Goal: Task Accomplishment & Management: Use online tool/utility

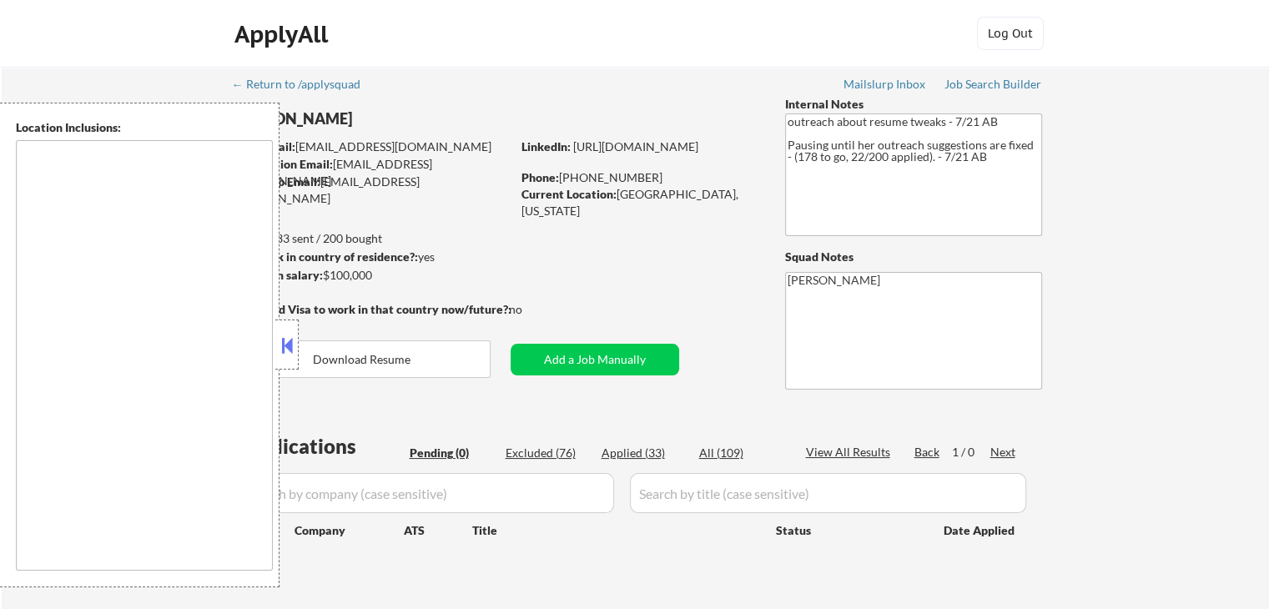
click at [287, 354] on button at bounding box center [287, 345] width 18 height 25
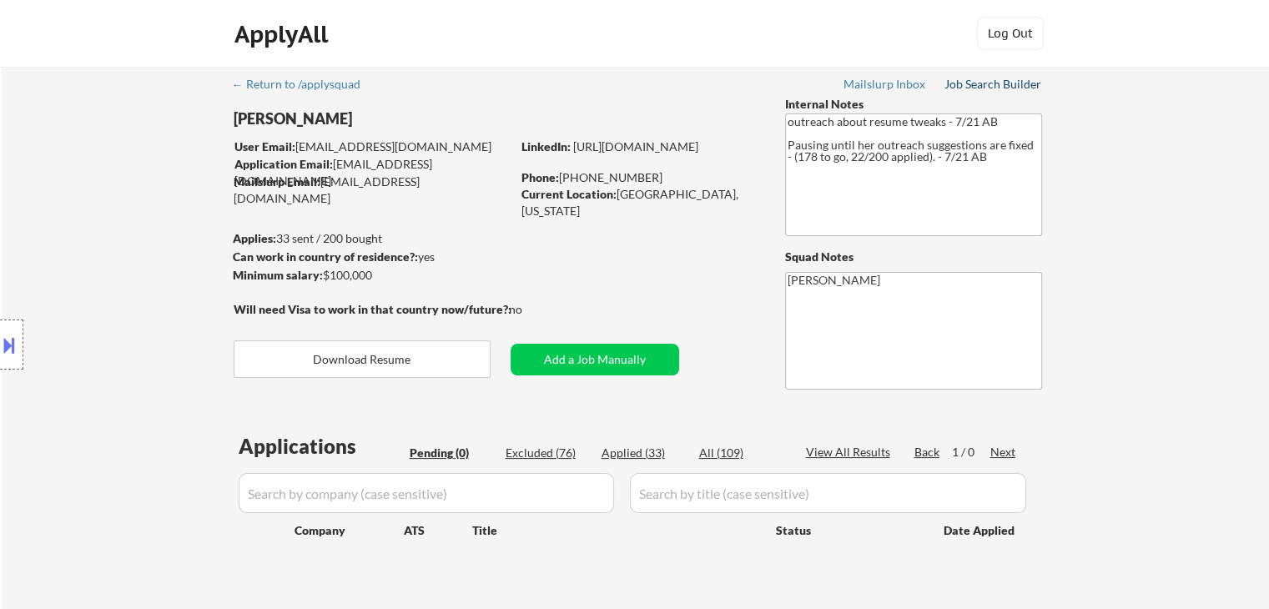
click at [1002, 85] on div "Job Search Builder" at bounding box center [994, 84] width 98 height 12
